Goal: Task Accomplishment & Management: Manage account settings

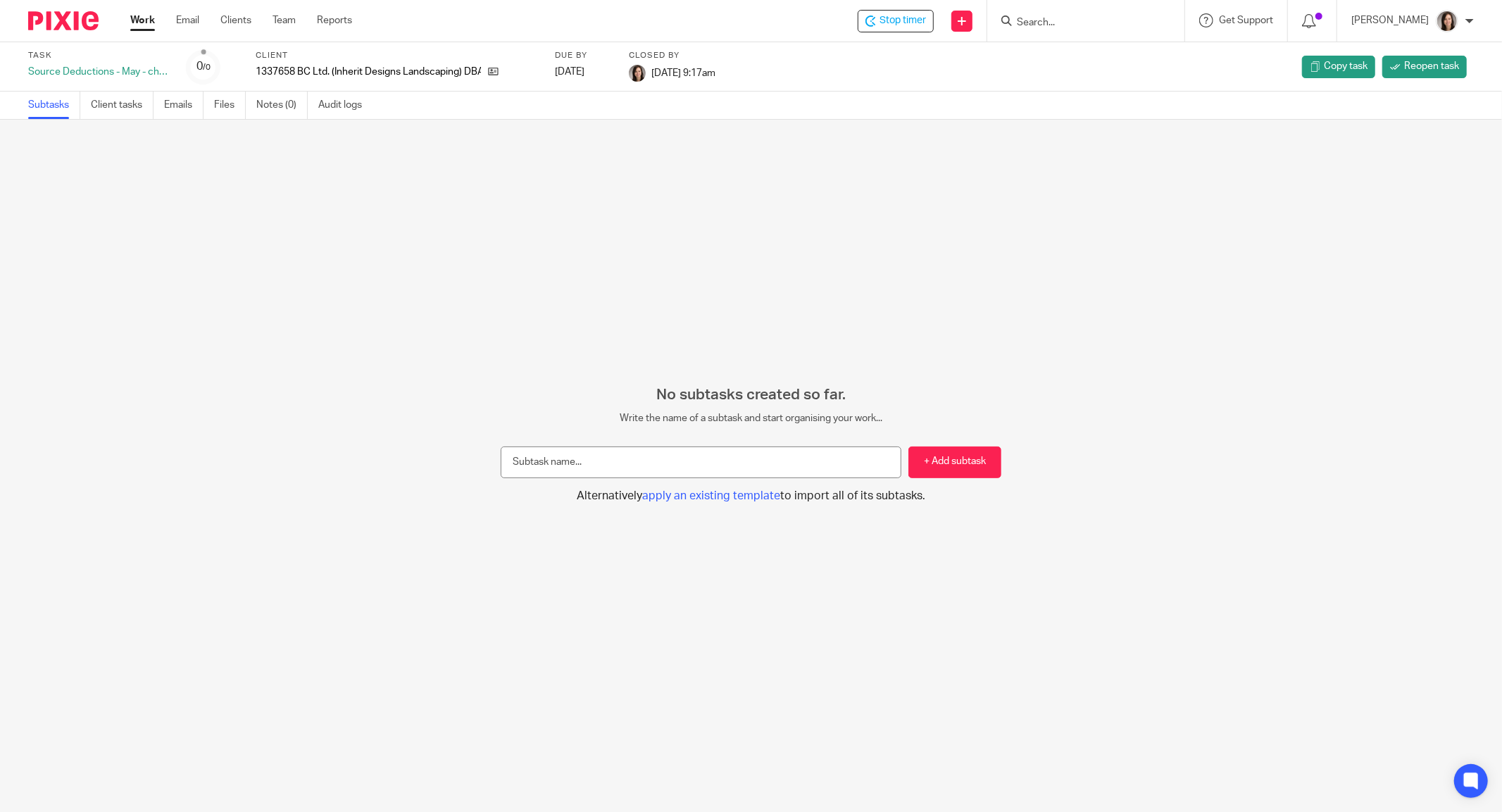
drag, startPoint x: 907, startPoint y: 18, endPoint x: 838, endPoint y: 27, distance: 69.6
click at [907, 18] on span "Stop timer" at bounding box center [902, 21] width 46 height 15
click at [137, 15] on link "Work" at bounding box center [142, 20] width 25 height 14
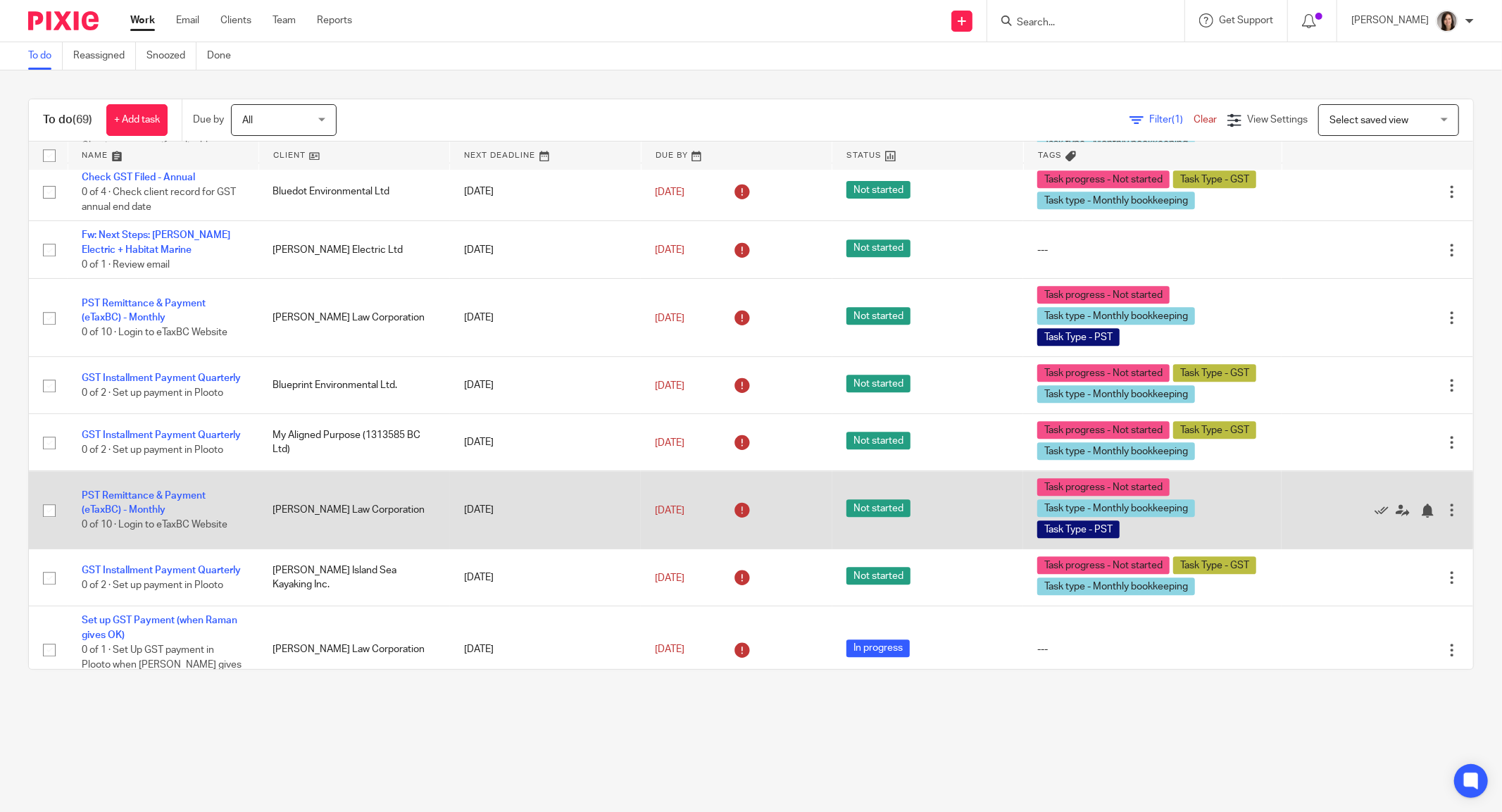
scroll to position [2777, 0]
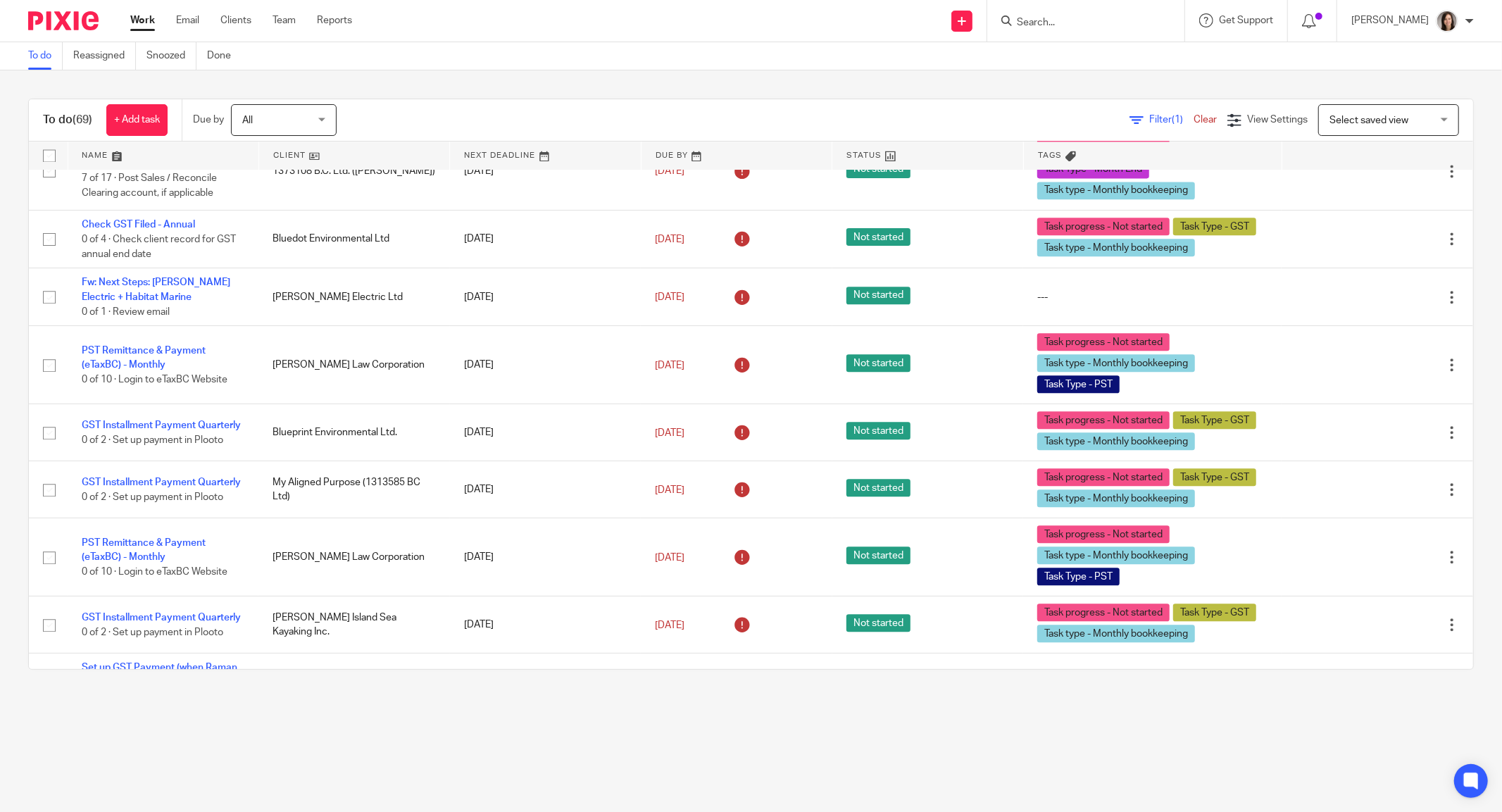
click at [523, 746] on main "To do Reassigned Snoozed Done To do (69) + Add task Due by All All Today Tomorr…" at bounding box center [751, 406] width 1502 height 812
click at [1372, 117] on span "Select saved view" at bounding box center [1369, 120] width 79 height 10
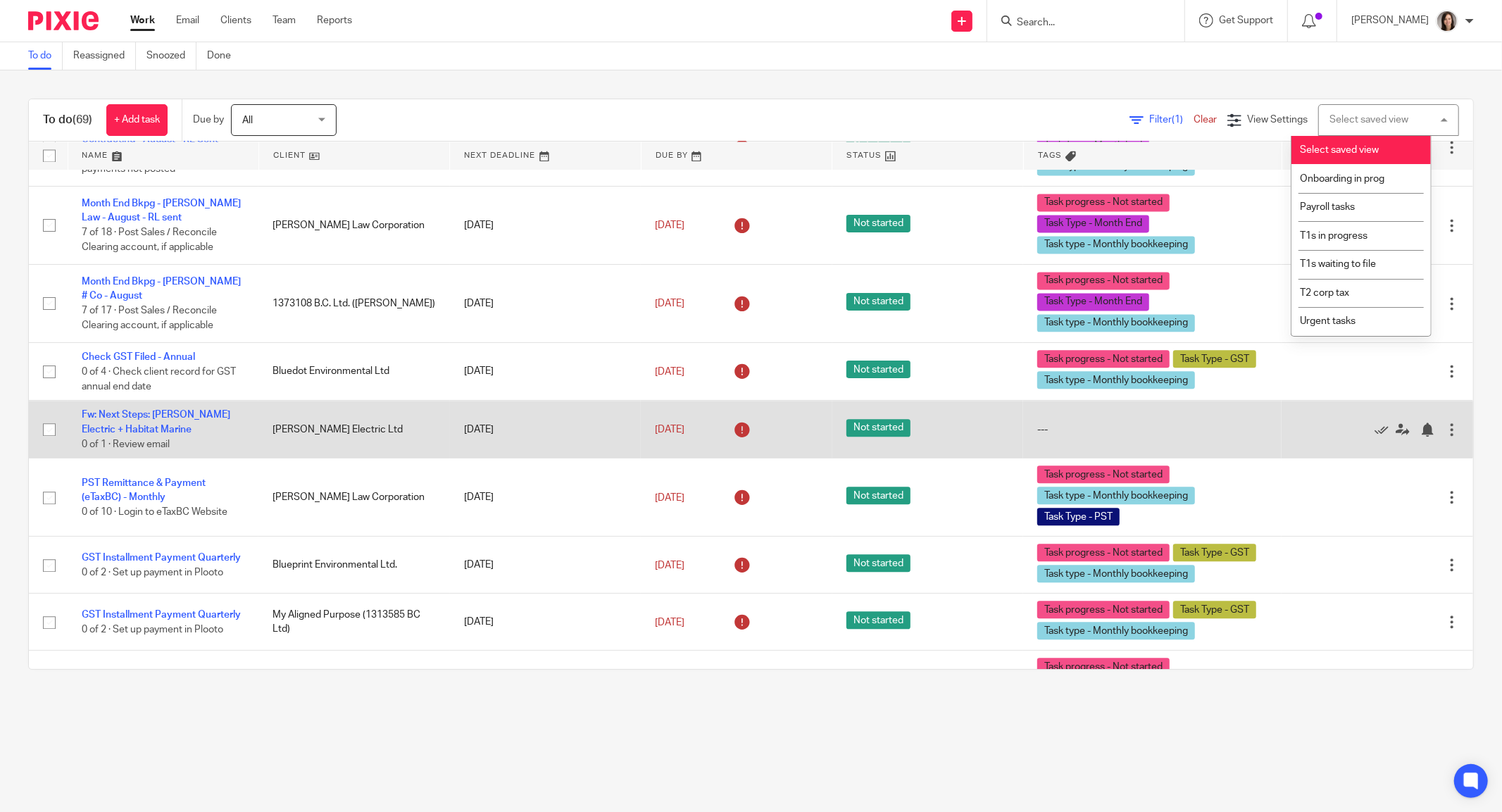
scroll to position [2621, 0]
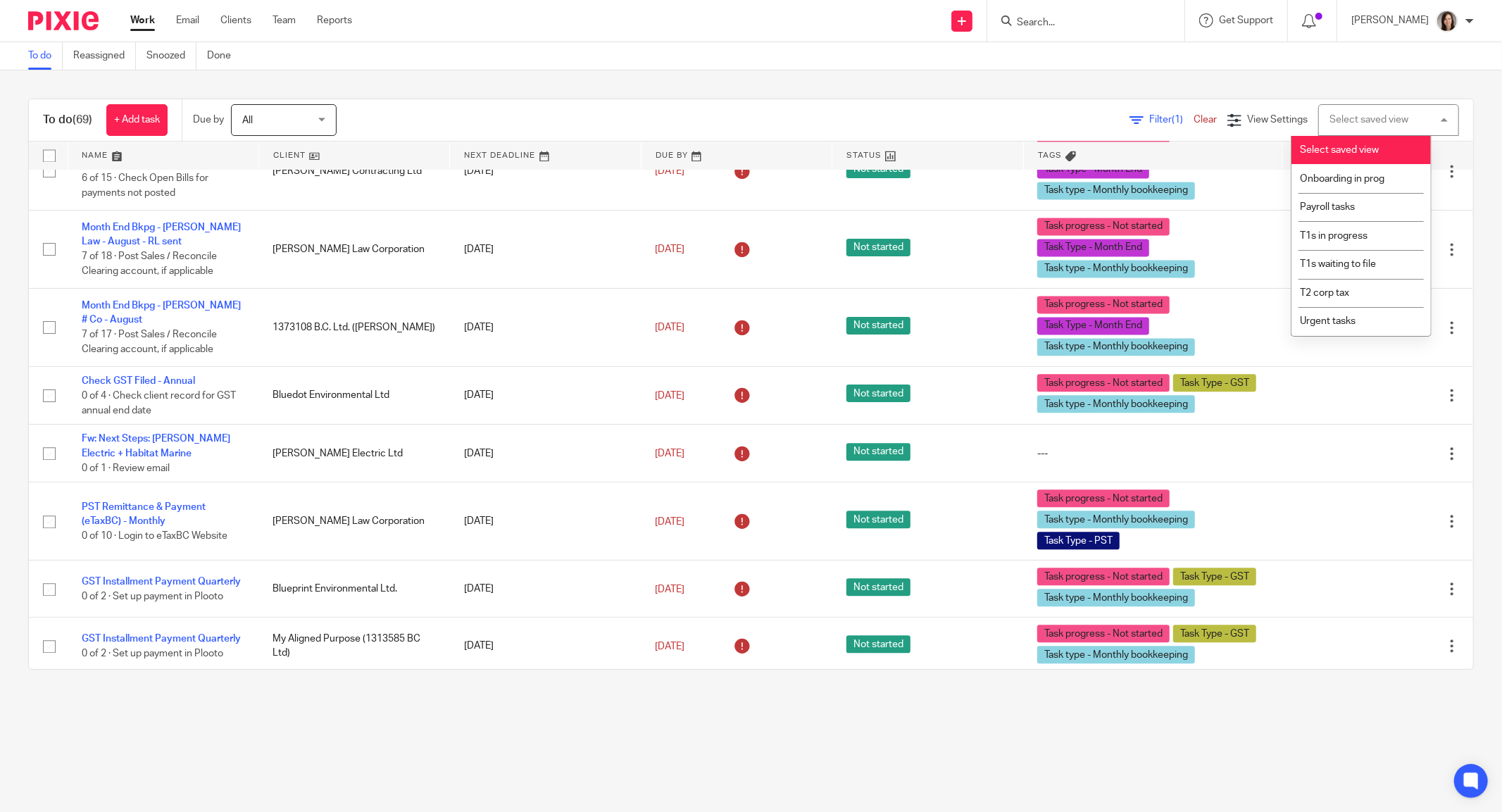
click at [685, 69] on div "To do Reassigned Snoozed Done" at bounding box center [751, 56] width 1502 height 28
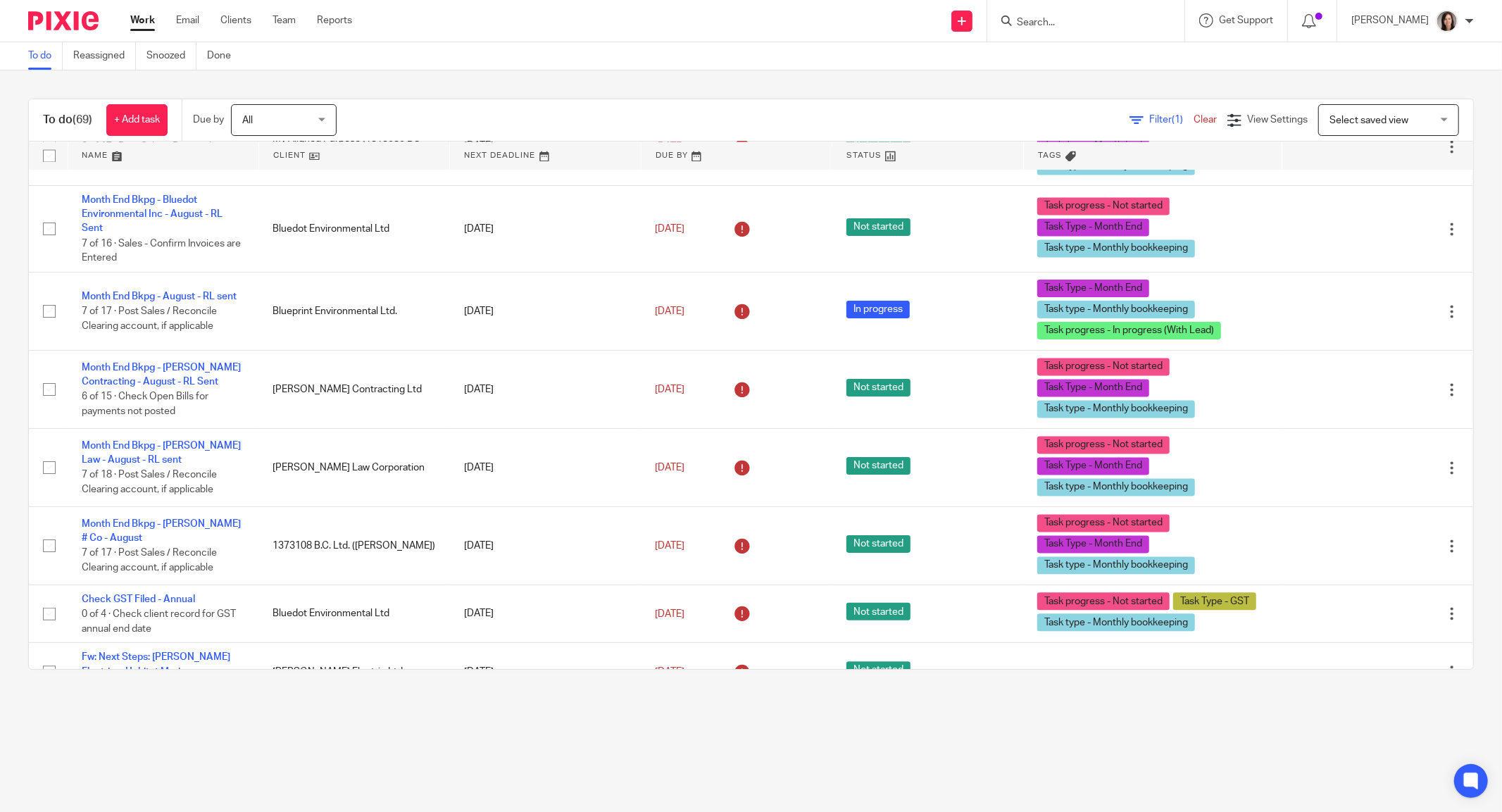
scroll to position [2402, 0]
click at [111, 152] on link at bounding box center [163, 155] width 190 height 28
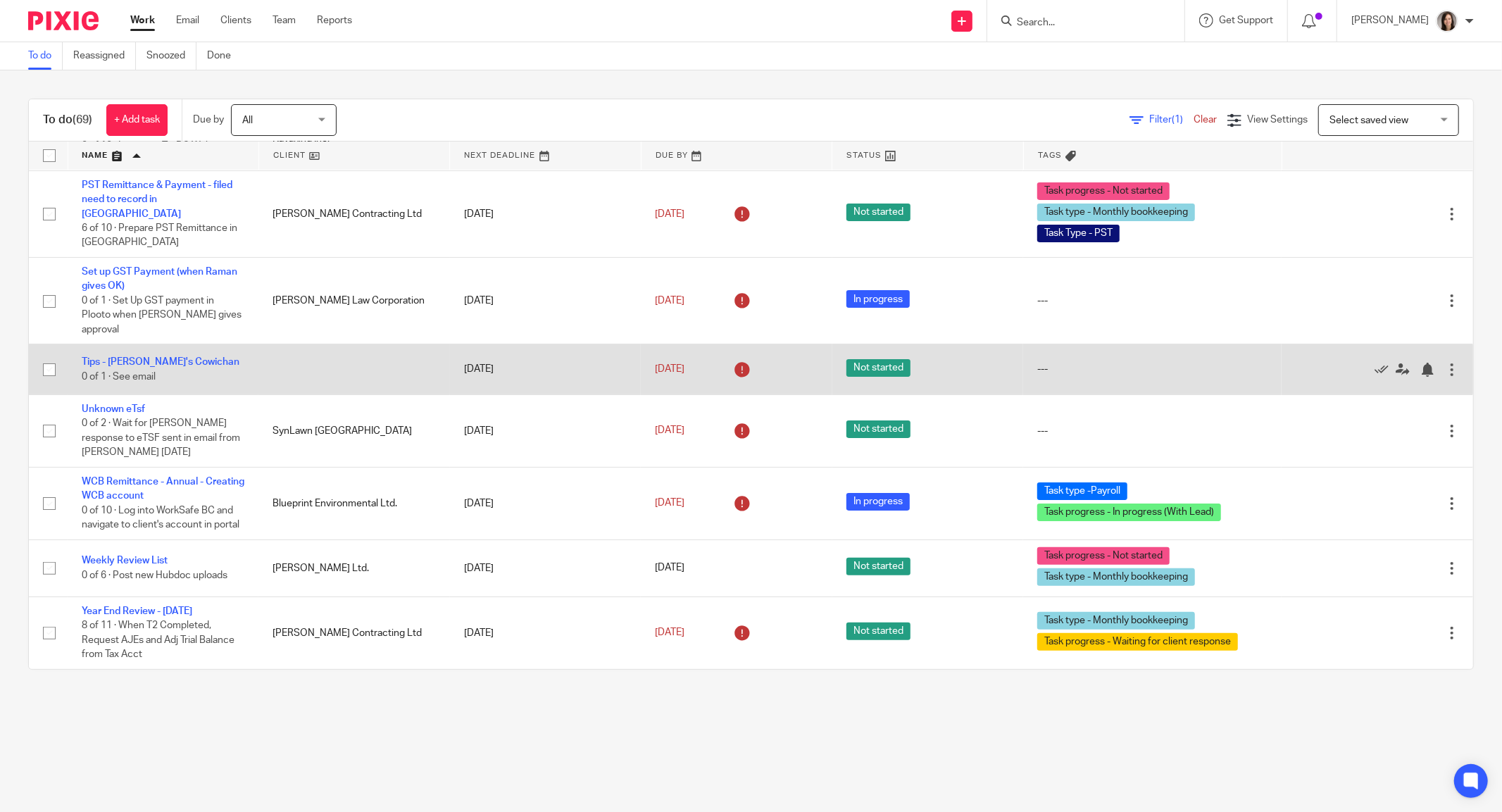
scroll to position [4717, 0]
click at [158, 357] on link "Tips - [PERSON_NAME]'s Cowichan" at bounding box center [161, 361] width 158 height 10
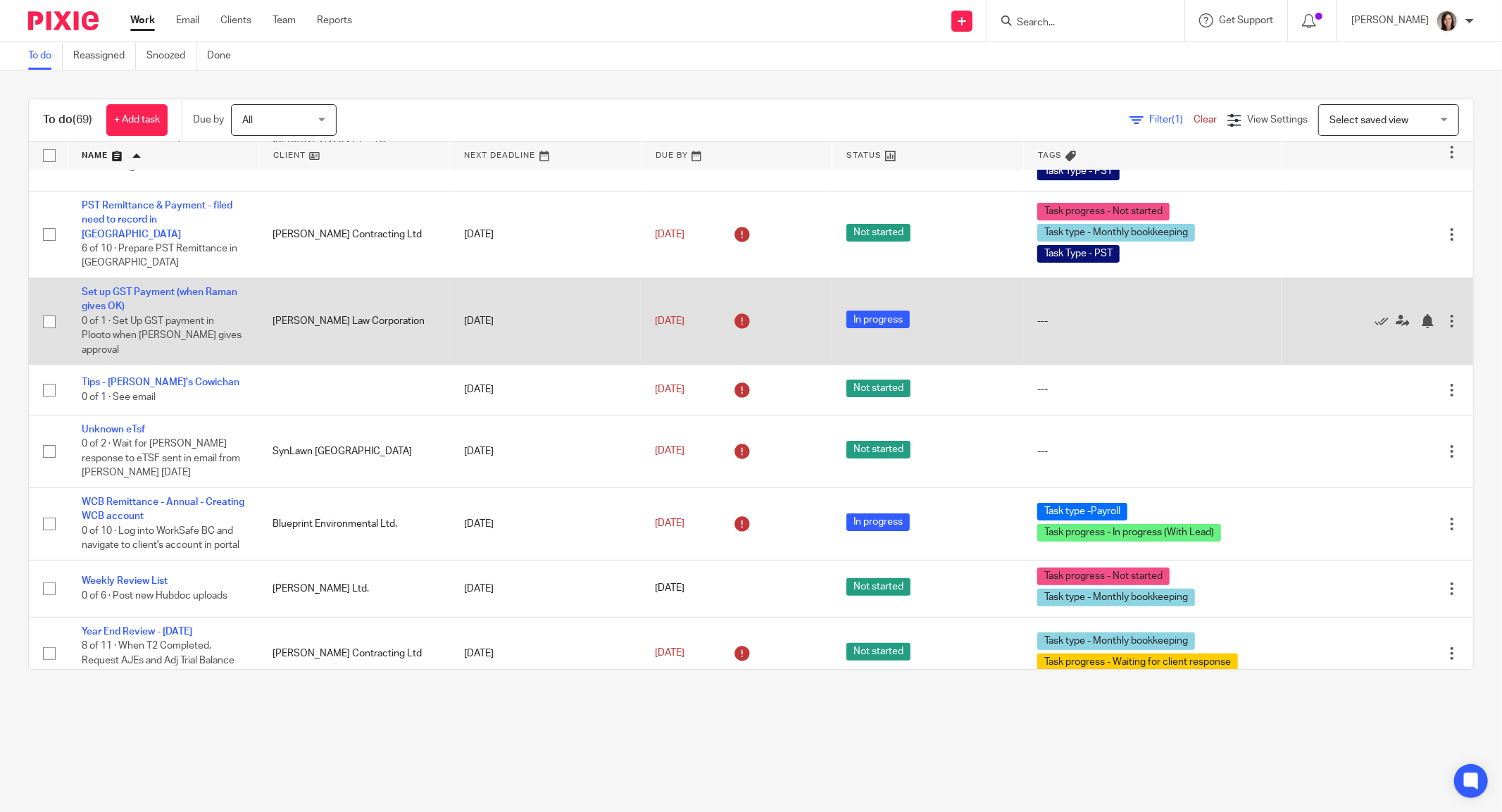
scroll to position [4663, 0]
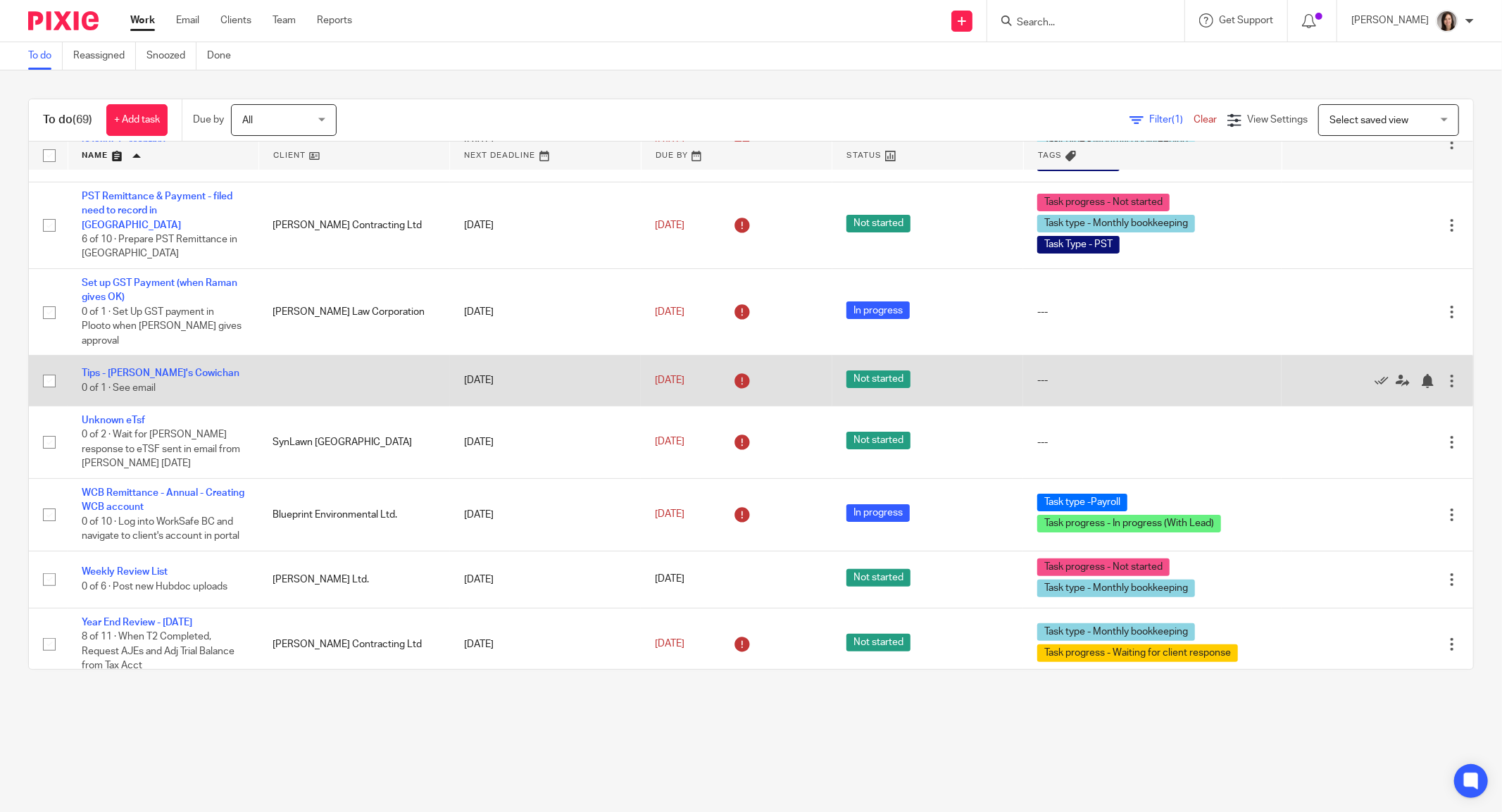
click at [1445, 388] on div at bounding box center [1452, 381] width 14 height 14
click at [1375, 388] on icon at bounding box center [1382, 381] width 14 height 14
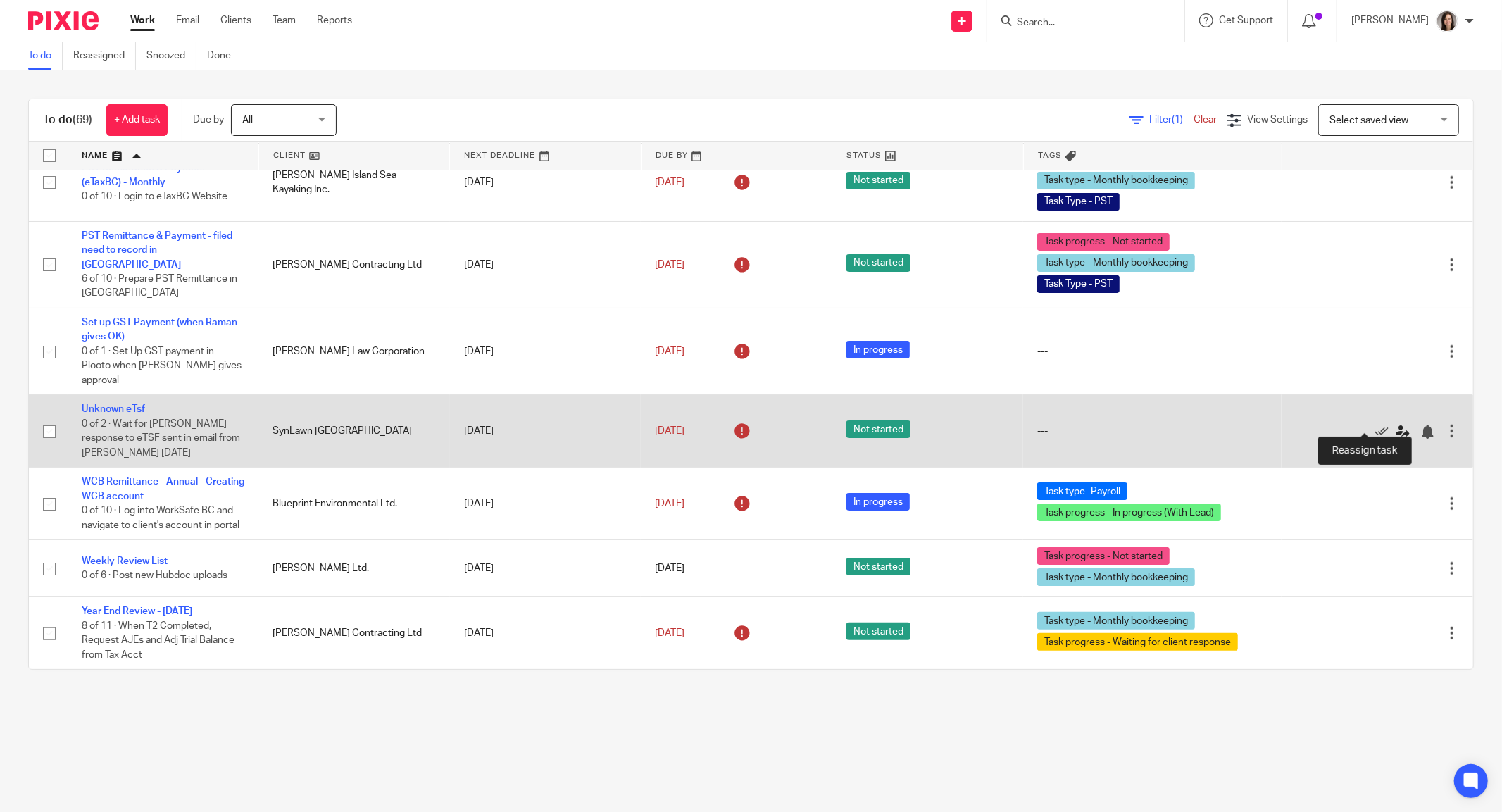
click at [1396, 424] on link at bounding box center [1407, 431] width 21 height 14
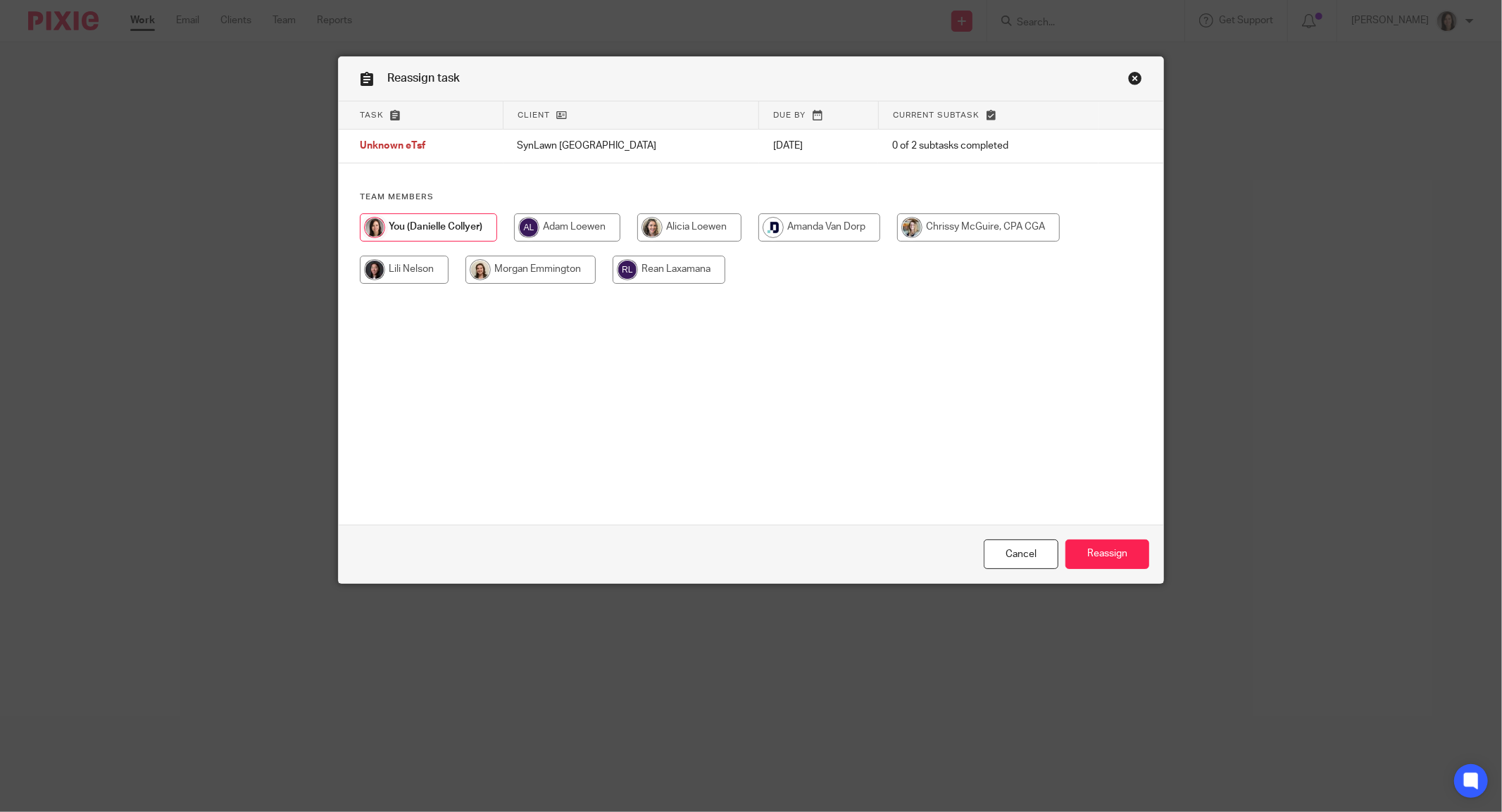
click at [532, 273] on input "radio" at bounding box center [530, 269] width 130 height 28
radio input "true"
click at [1088, 552] on input "Reassign" at bounding box center [1107, 554] width 84 height 30
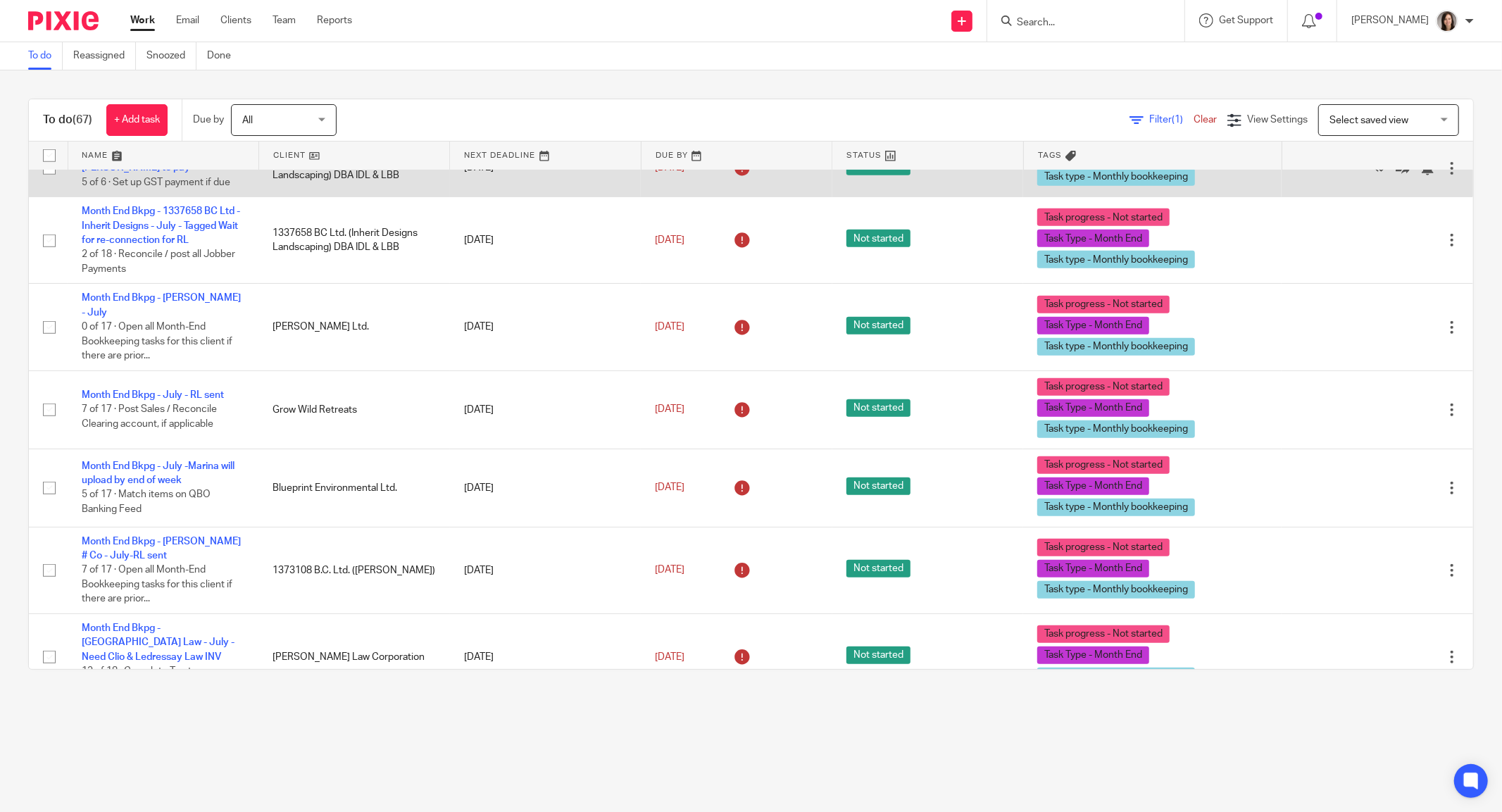
scroll to position [564, 0]
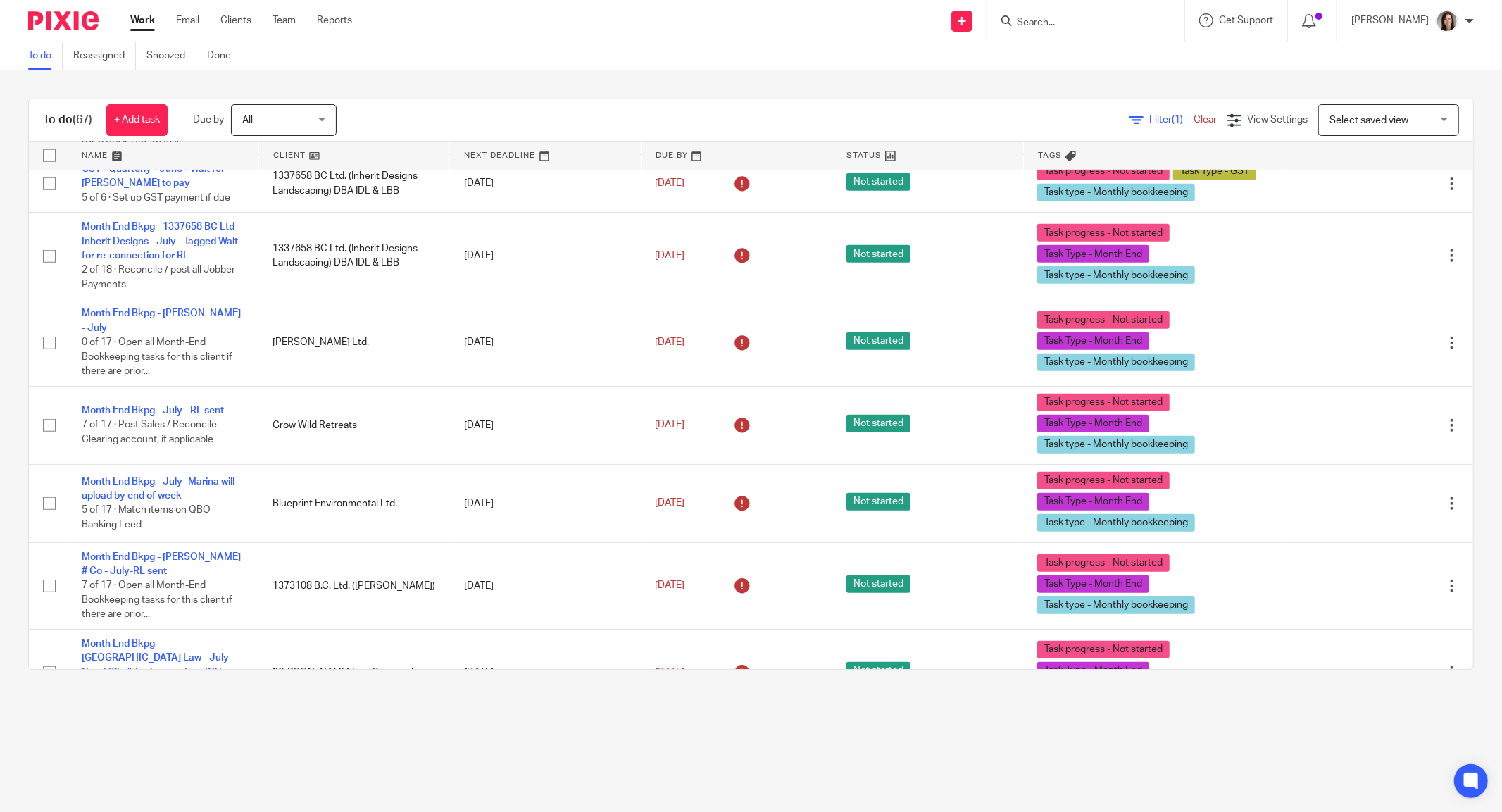
click at [100, 164] on link at bounding box center [163, 155] width 190 height 28
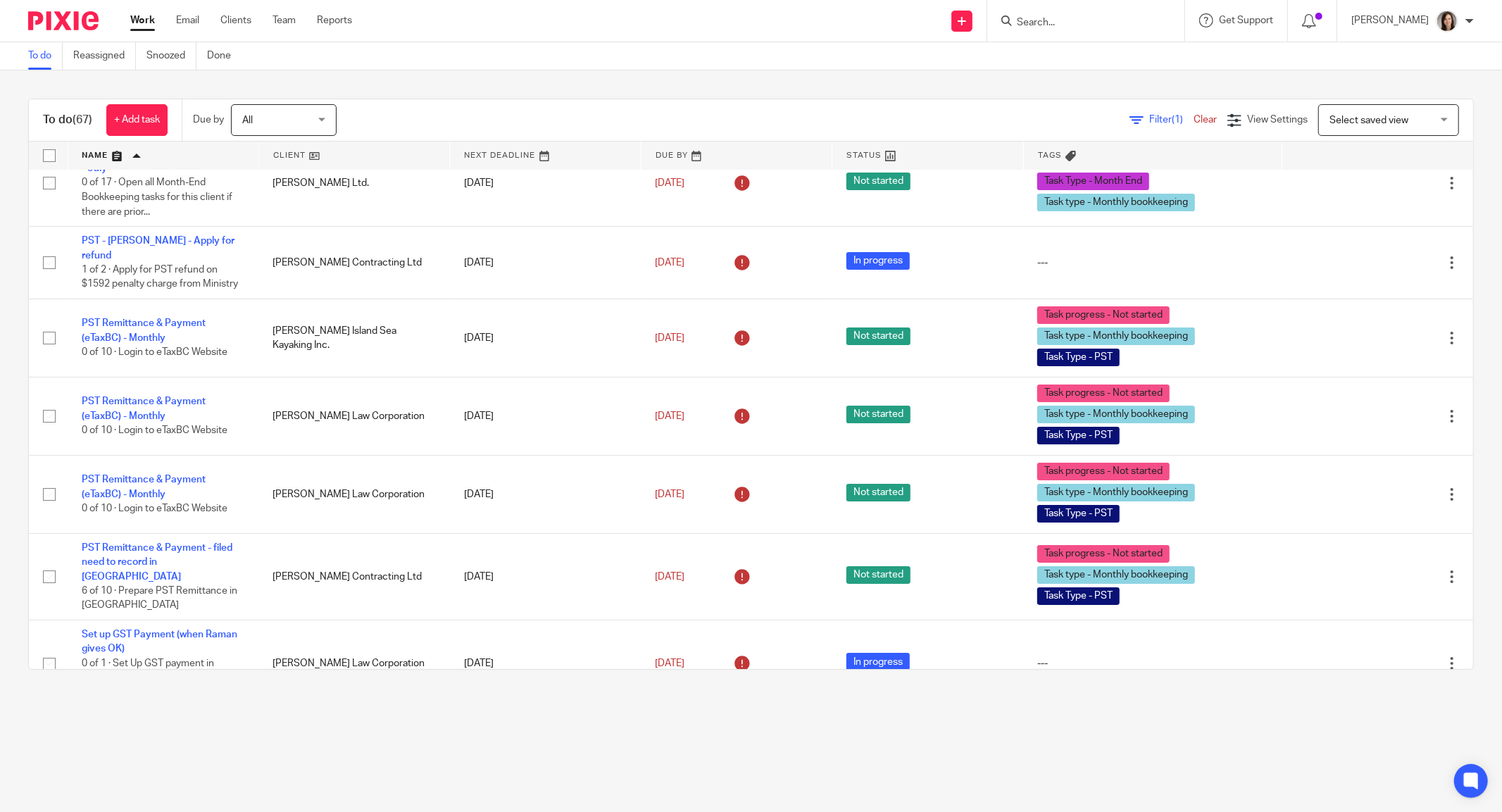
scroll to position [4157, 0]
